Goal: Information Seeking & Learning: Learn about a topic

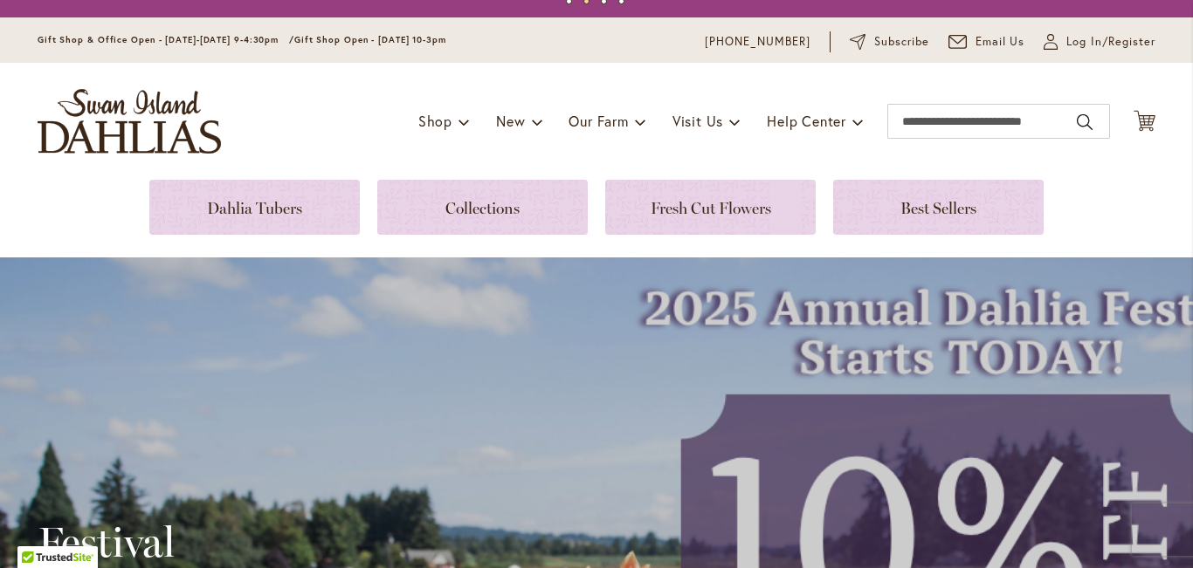
scroll to position [33, 0]
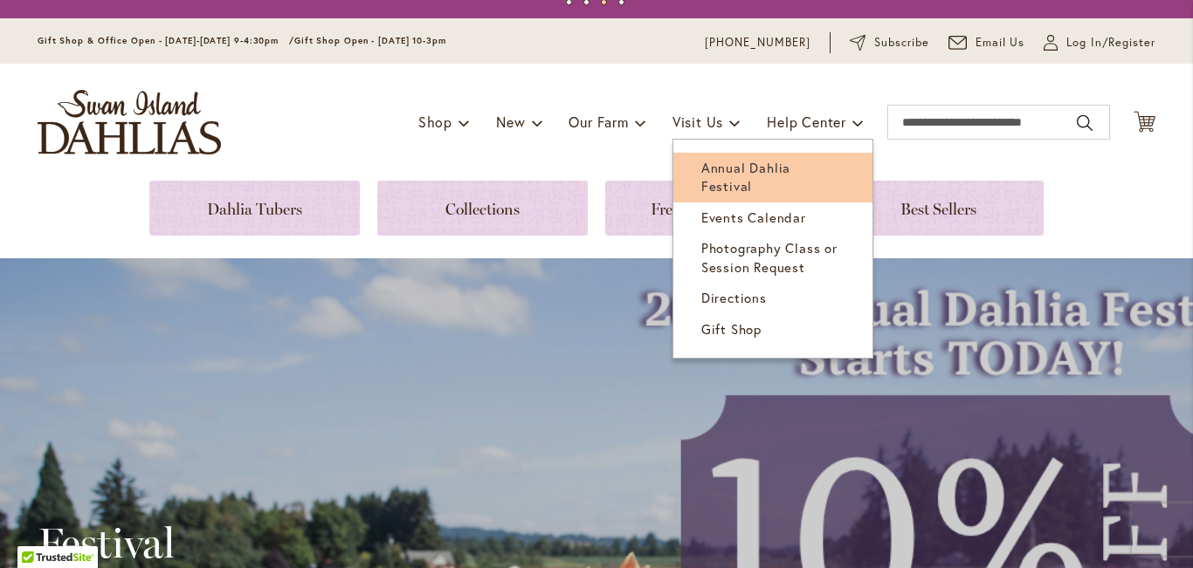
click at [716, 169] on span "Annual Dahlia Festival" at bounding box center [745, 177] width 89 height 36
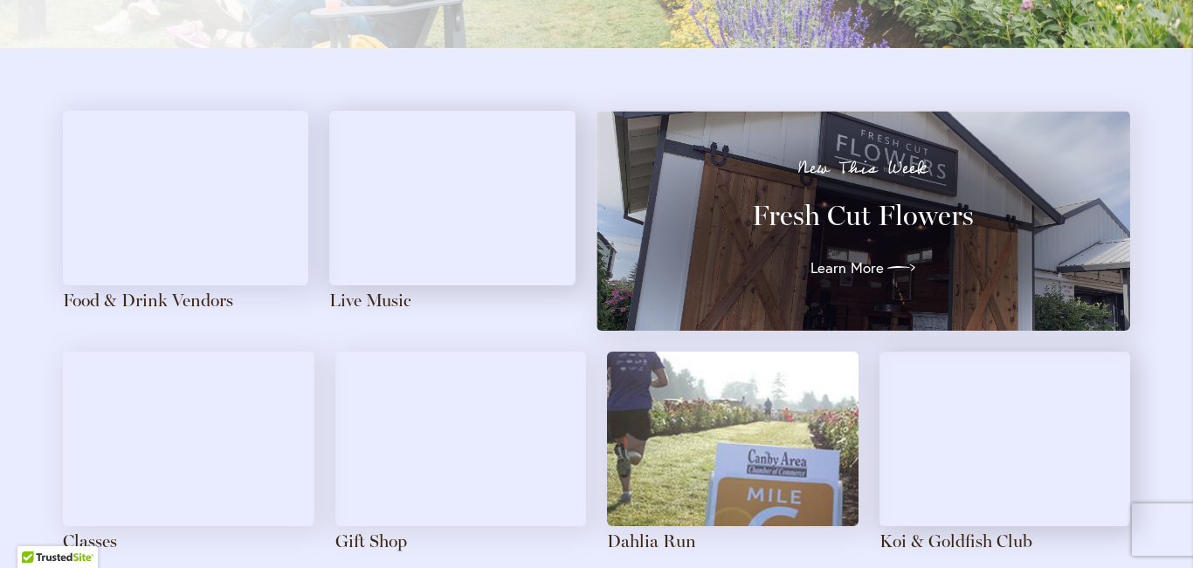
scroll to position [1849, 0]
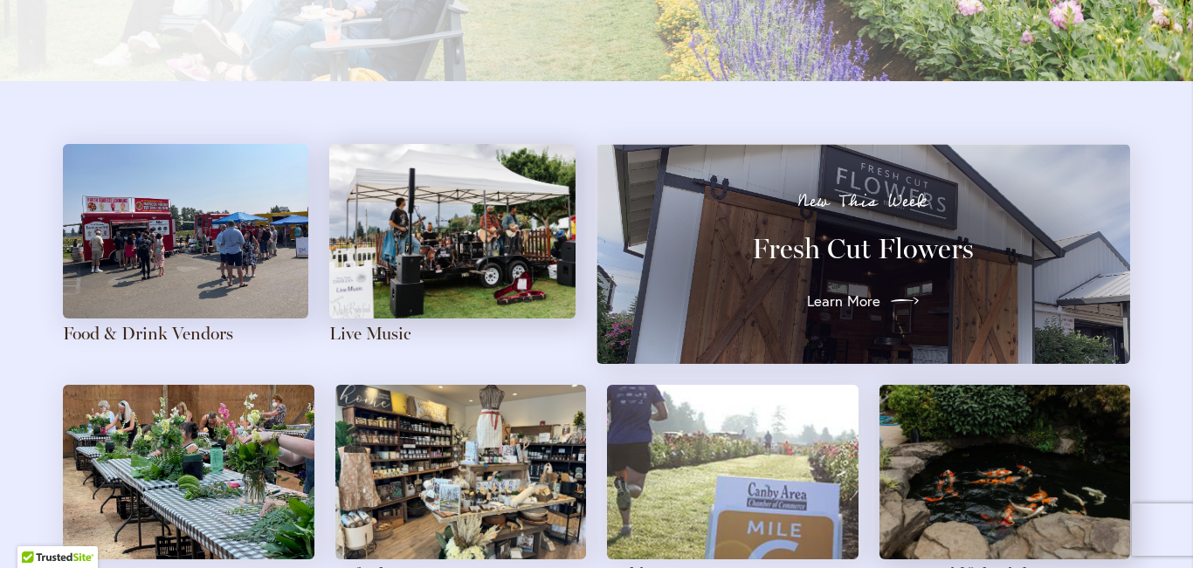
click at [857, 302] on span "Learn More" at bounding box center [843, 301] width 73 height 21
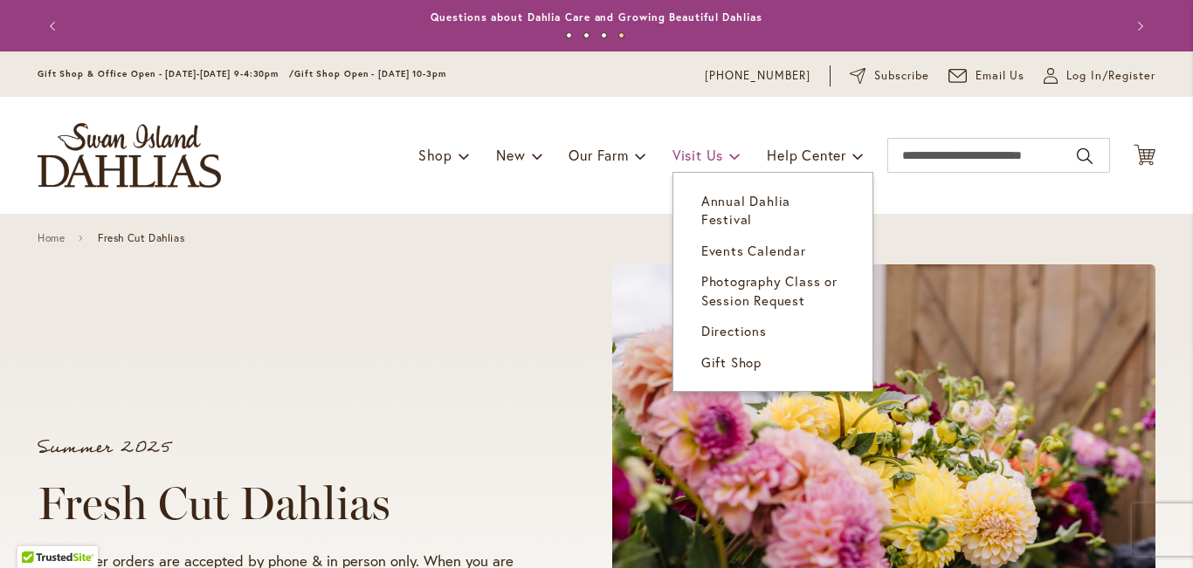
click at [697, 158] on span "Visit Us" at bounding box center [697, 155] width 51 height 18
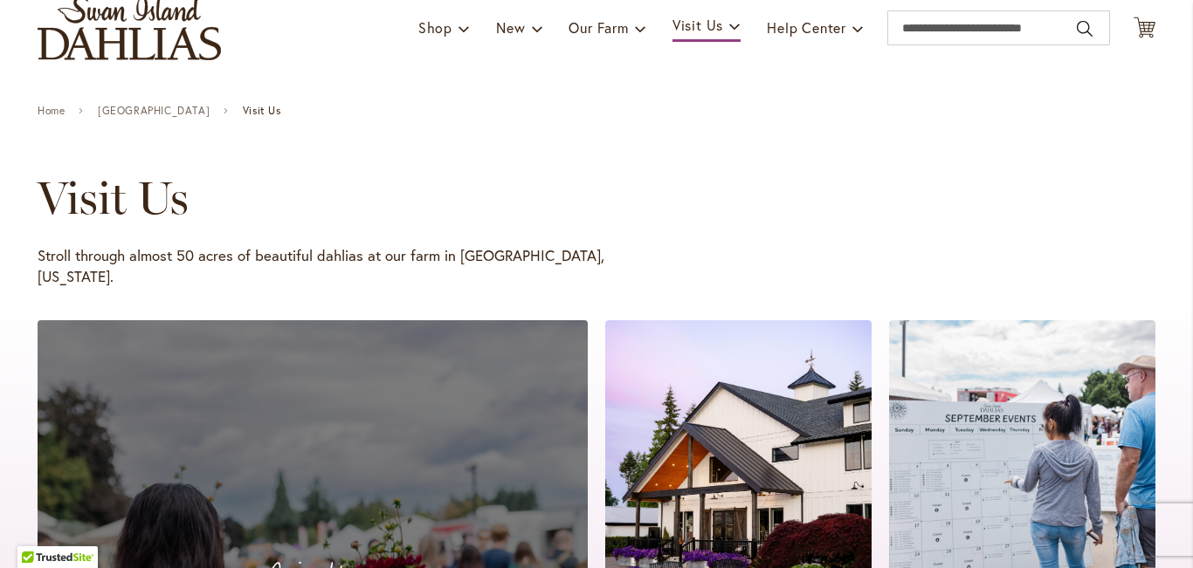
scroll to position [126, 0]
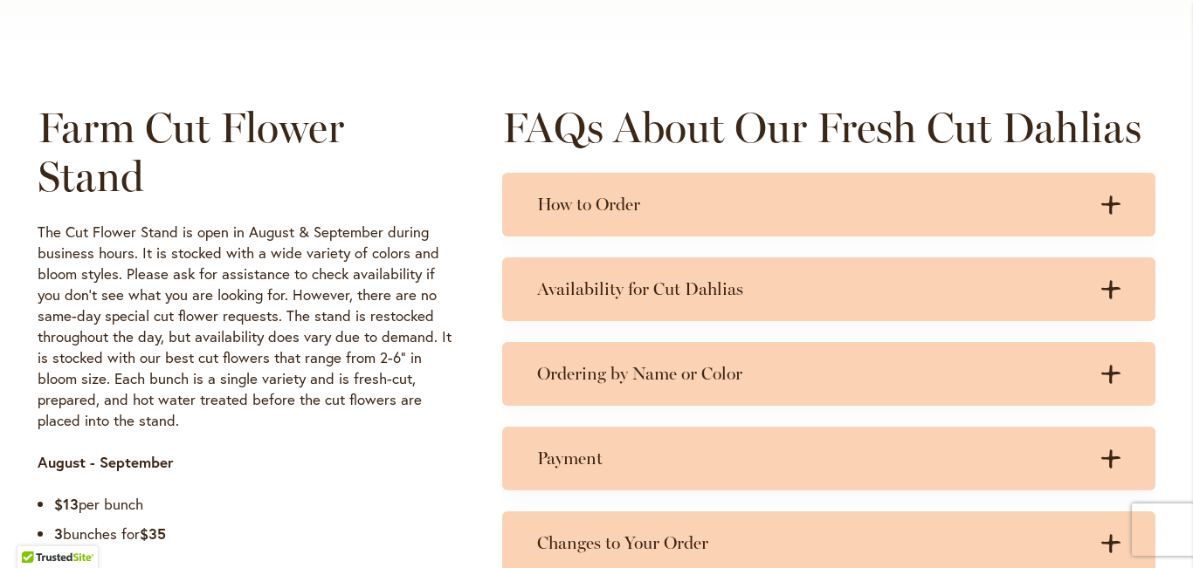
scroll to position [790, 0]
